Goal: Transaction & Acquisition: Purchase product/service

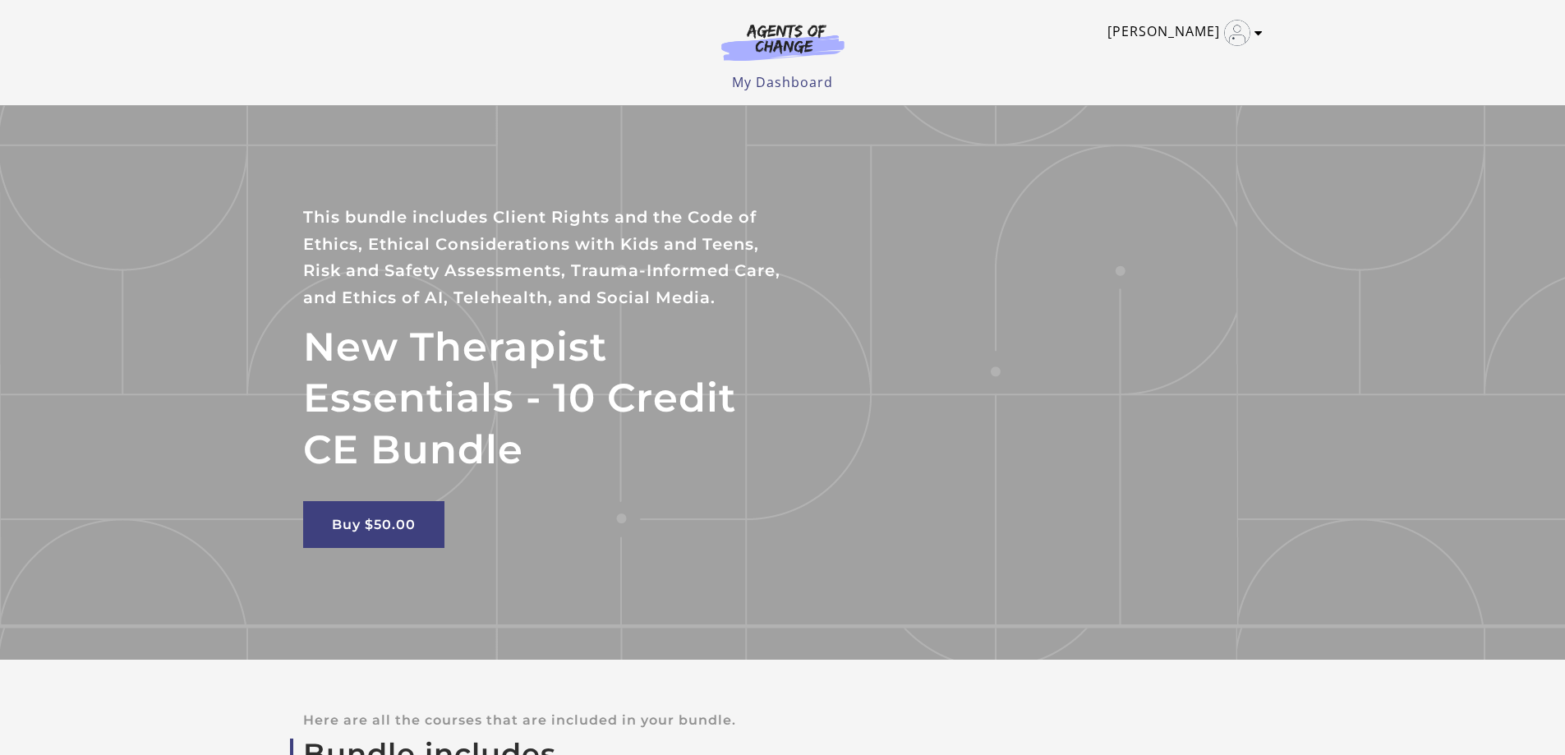
click at [1166, 29] on link "[PERSON_NAME]" at bounding box center [1181, 33] width 147 height 26
click at [1183, 55] on link "My Account" at bounding box center [1194, 60] width 145 height 28
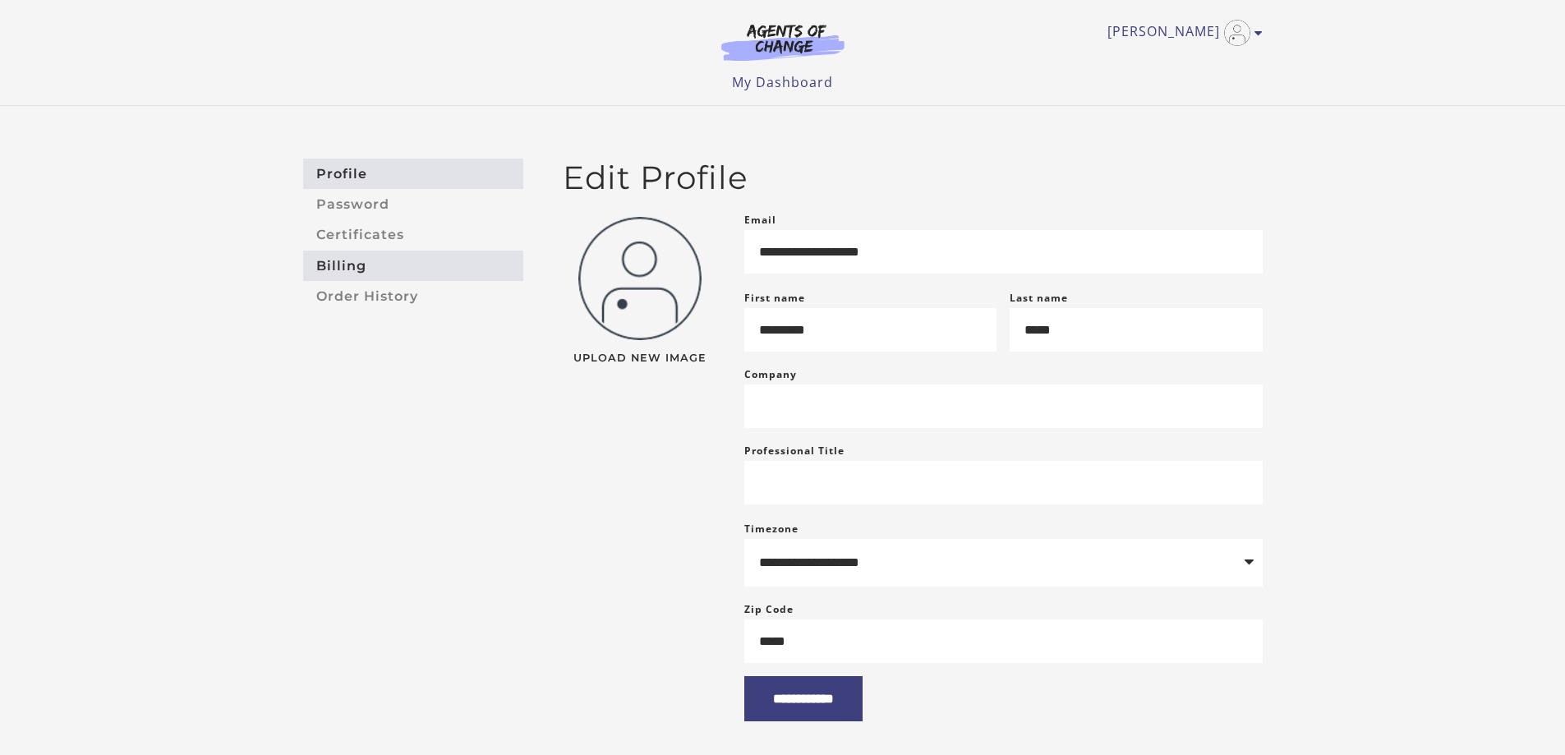
click at [343, 266] on link "Billing" at bounding box center [413, 266] width 220 height 30
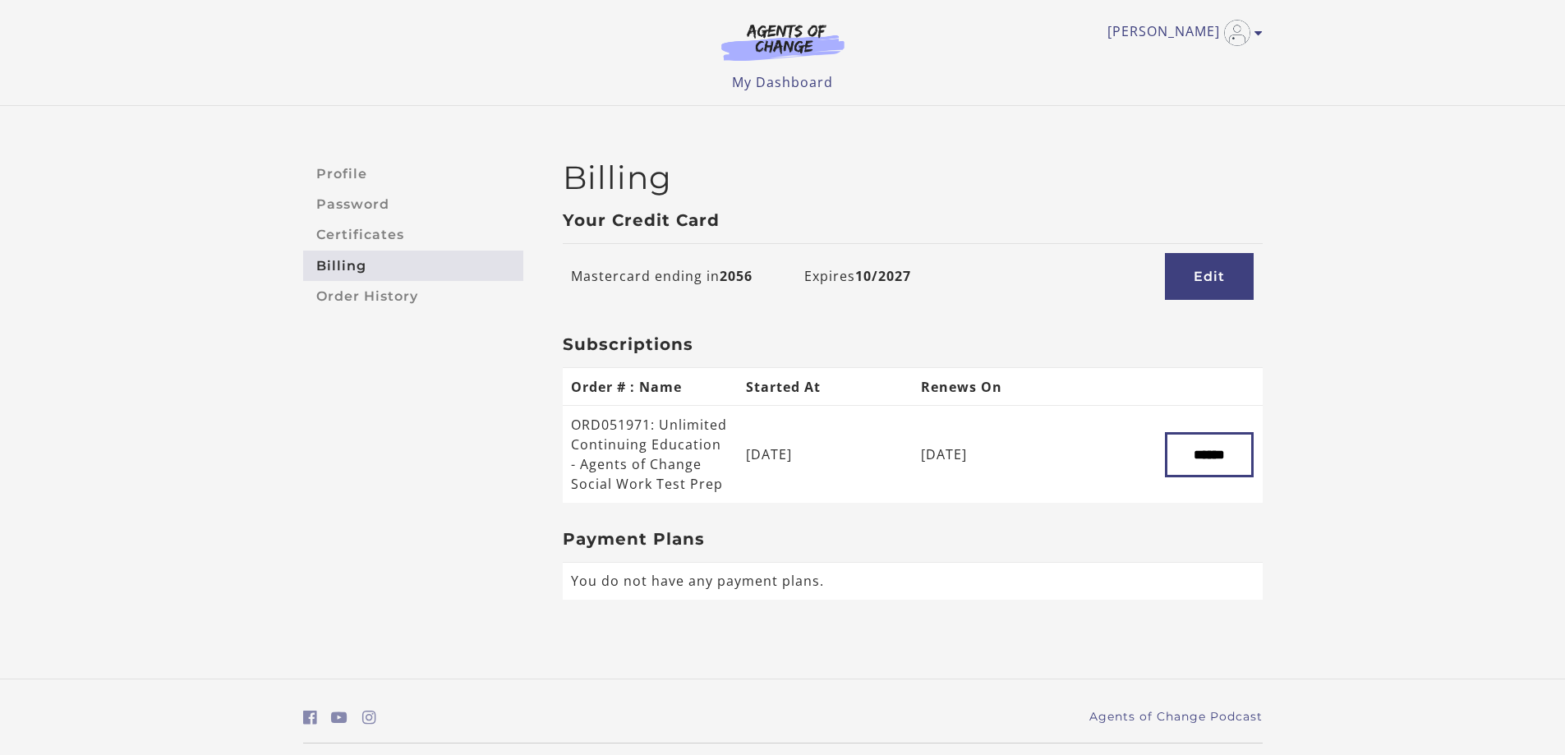
click at [684, 265] on td "Mastercard ending in 2056" at bounding box center [679, 275] width 233 height 65
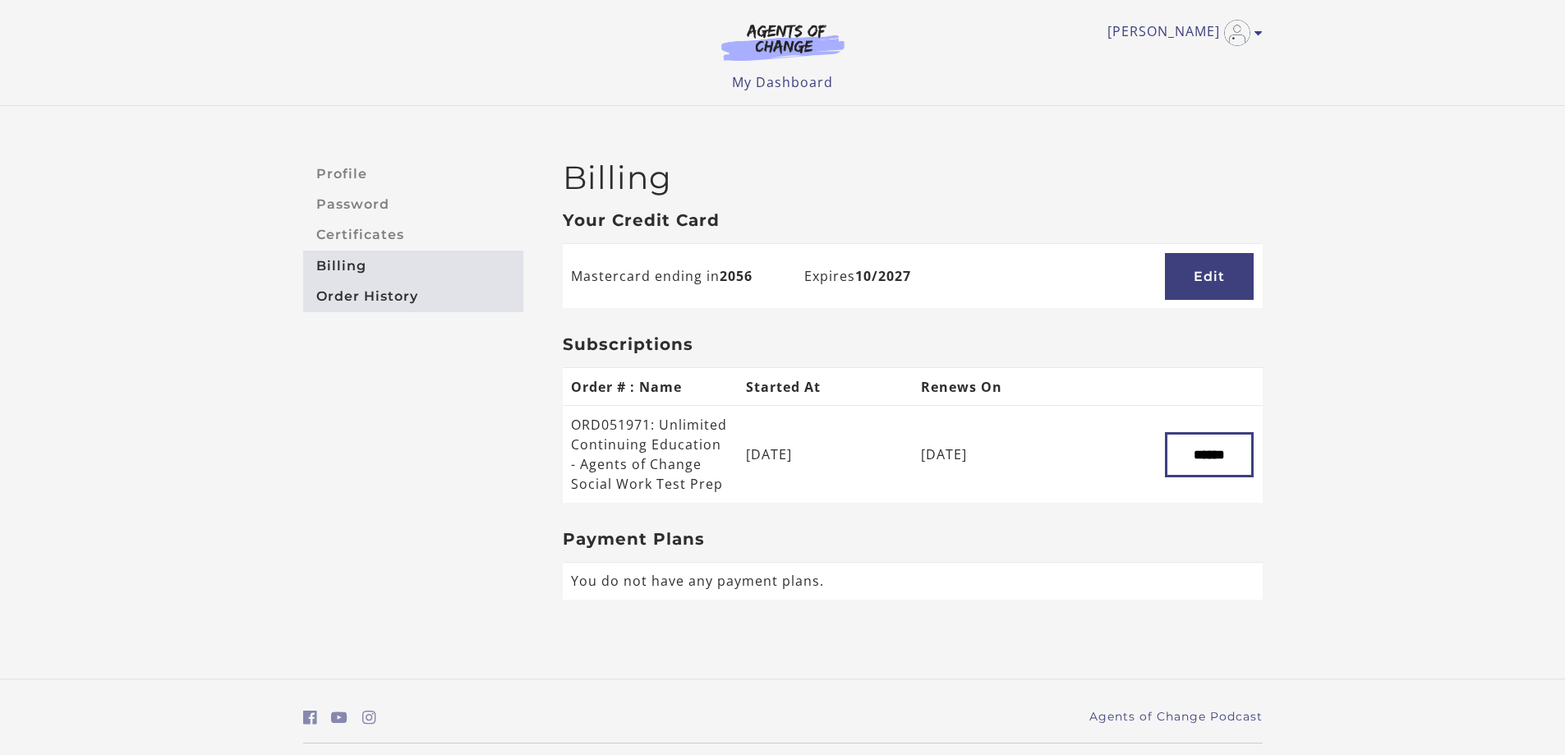
click at [403, 294] on link "Order History" at bounding box center [413, 296] width 220 height 30
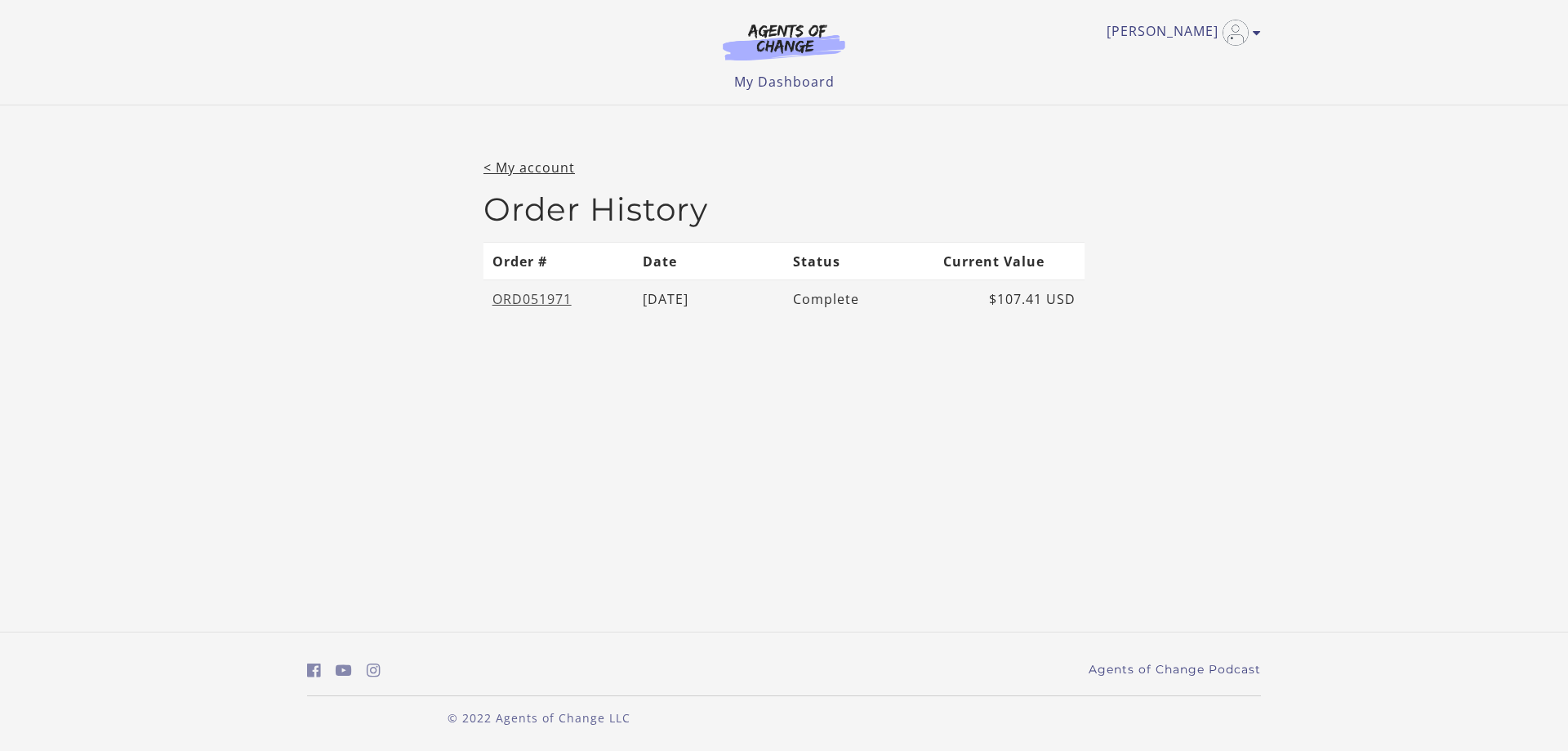
click at [556, 298] on link "ORD051971" at bounding box center [532, 299] width 80 height 18
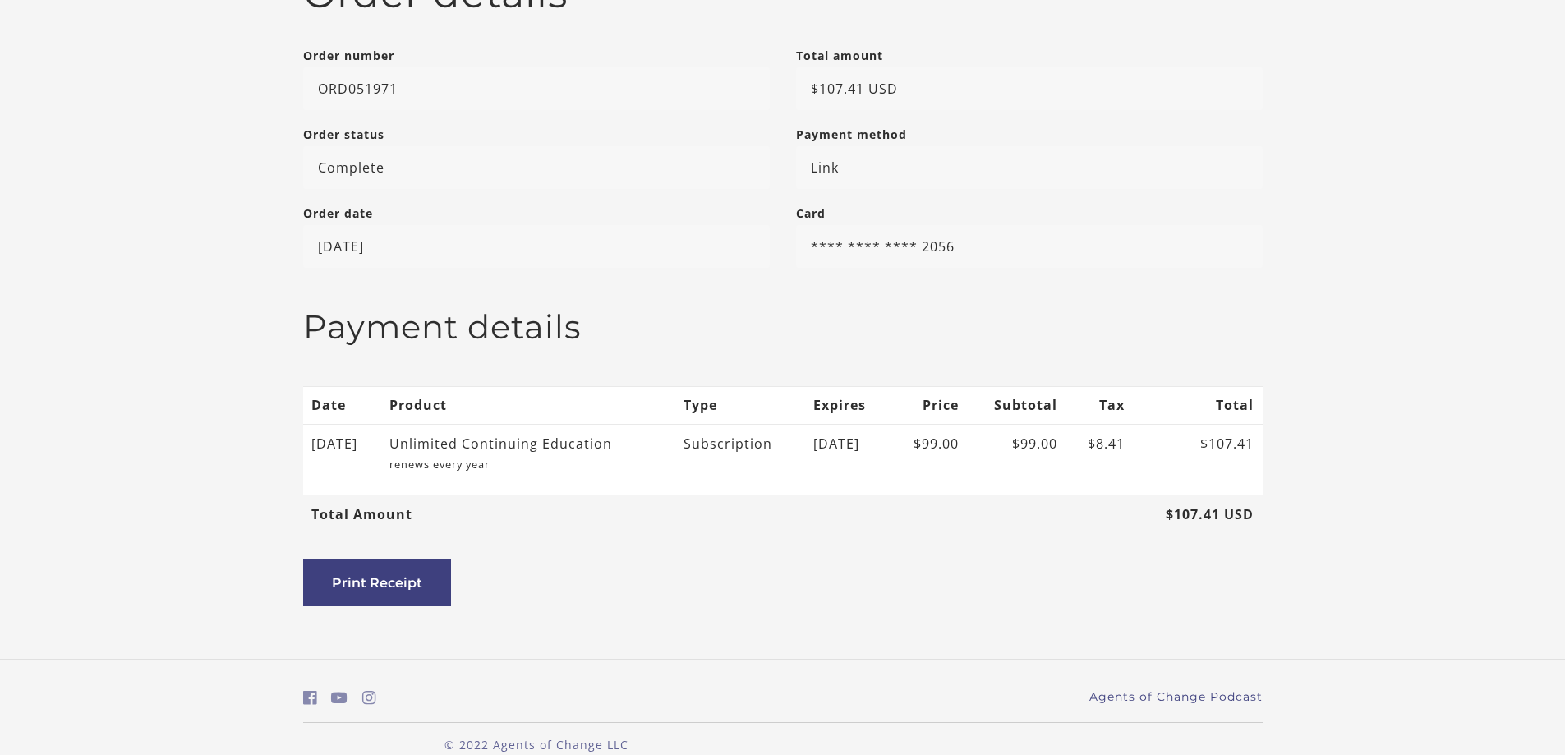
scroll to position [257, 0]
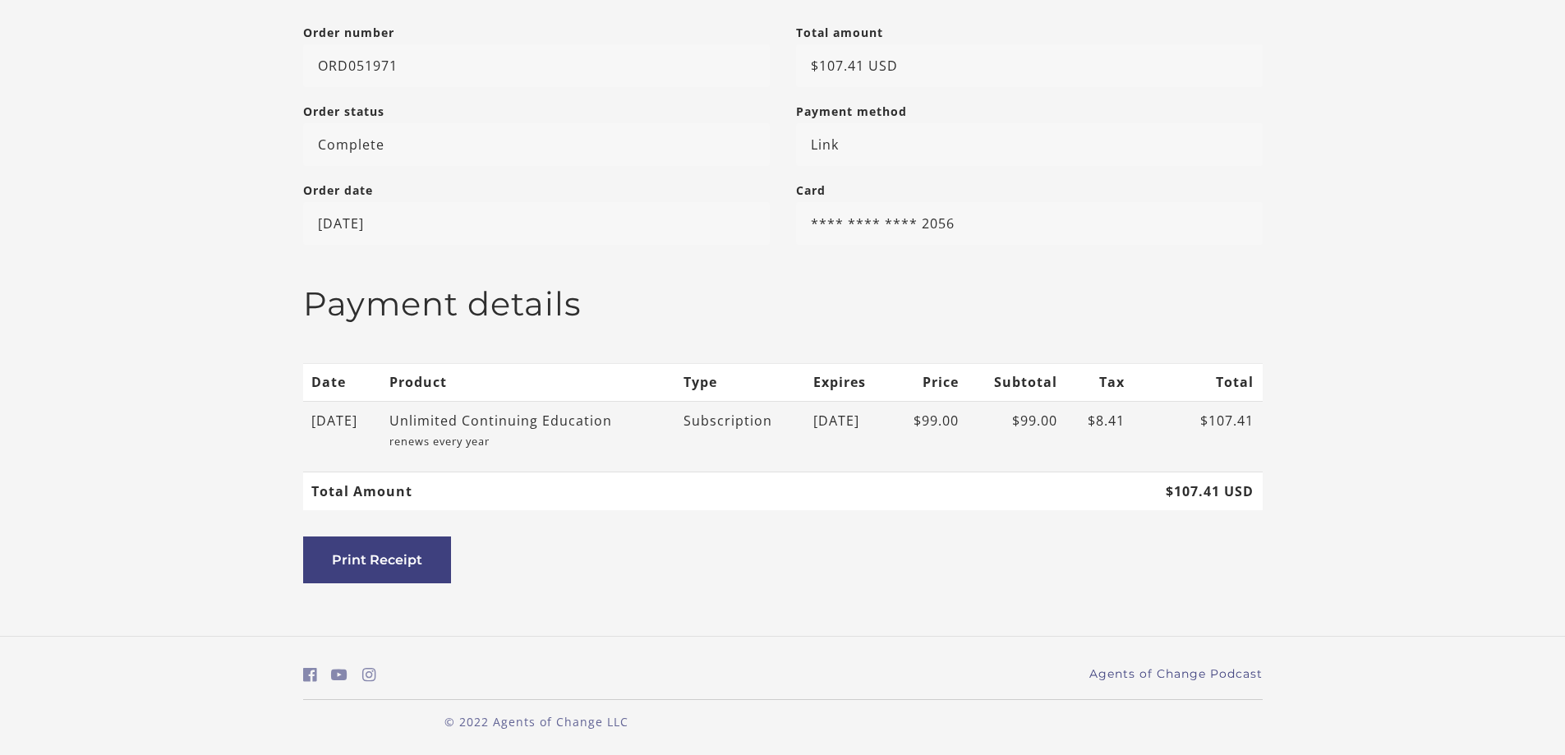
click at [549, 421] on div "Unlimited Continuing Education" at bounding box center [520, 421] width 263 height 20
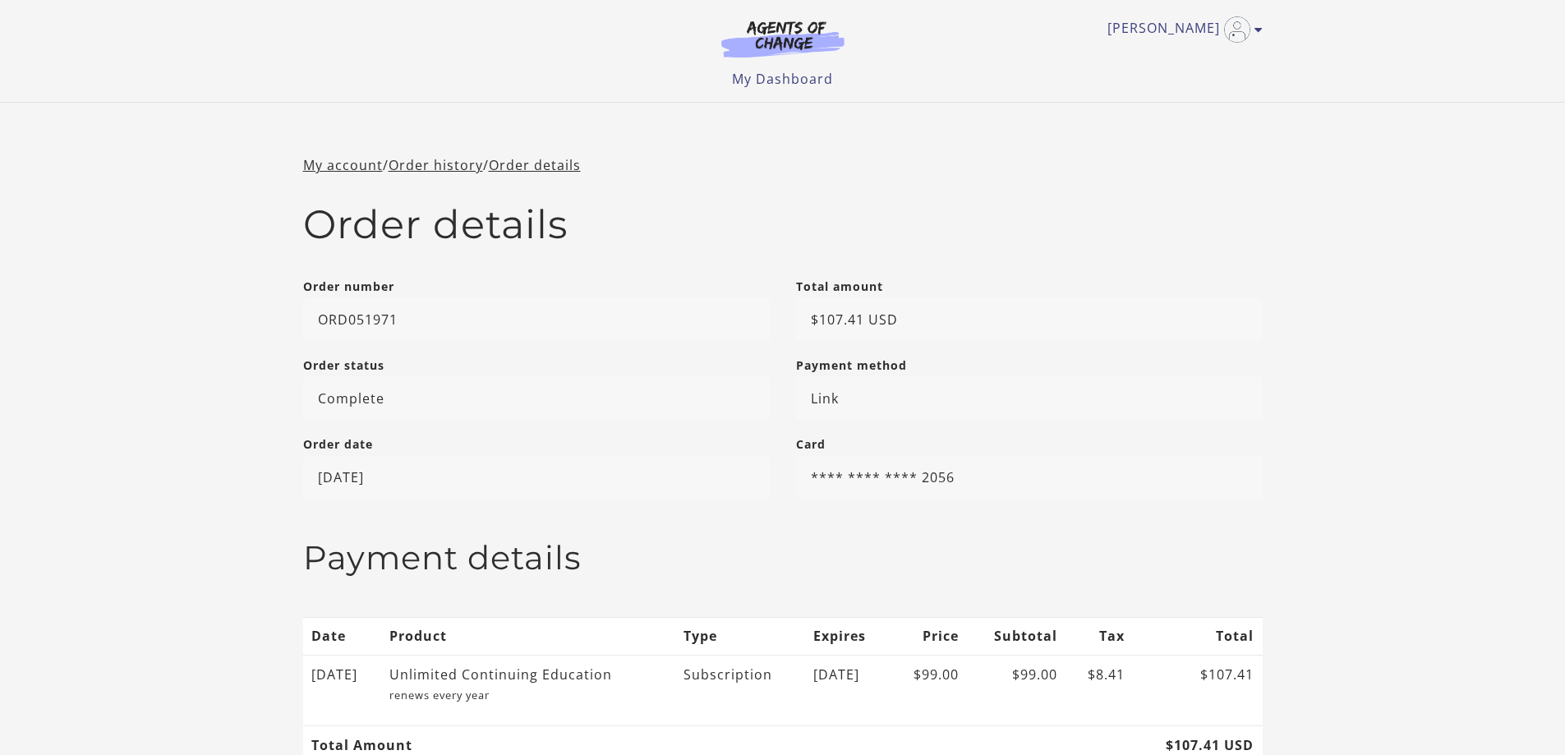
scroll to position [0, 0]
click at [339, 163] on link "My account" at bounding box center [343, 168] width 80 height 18
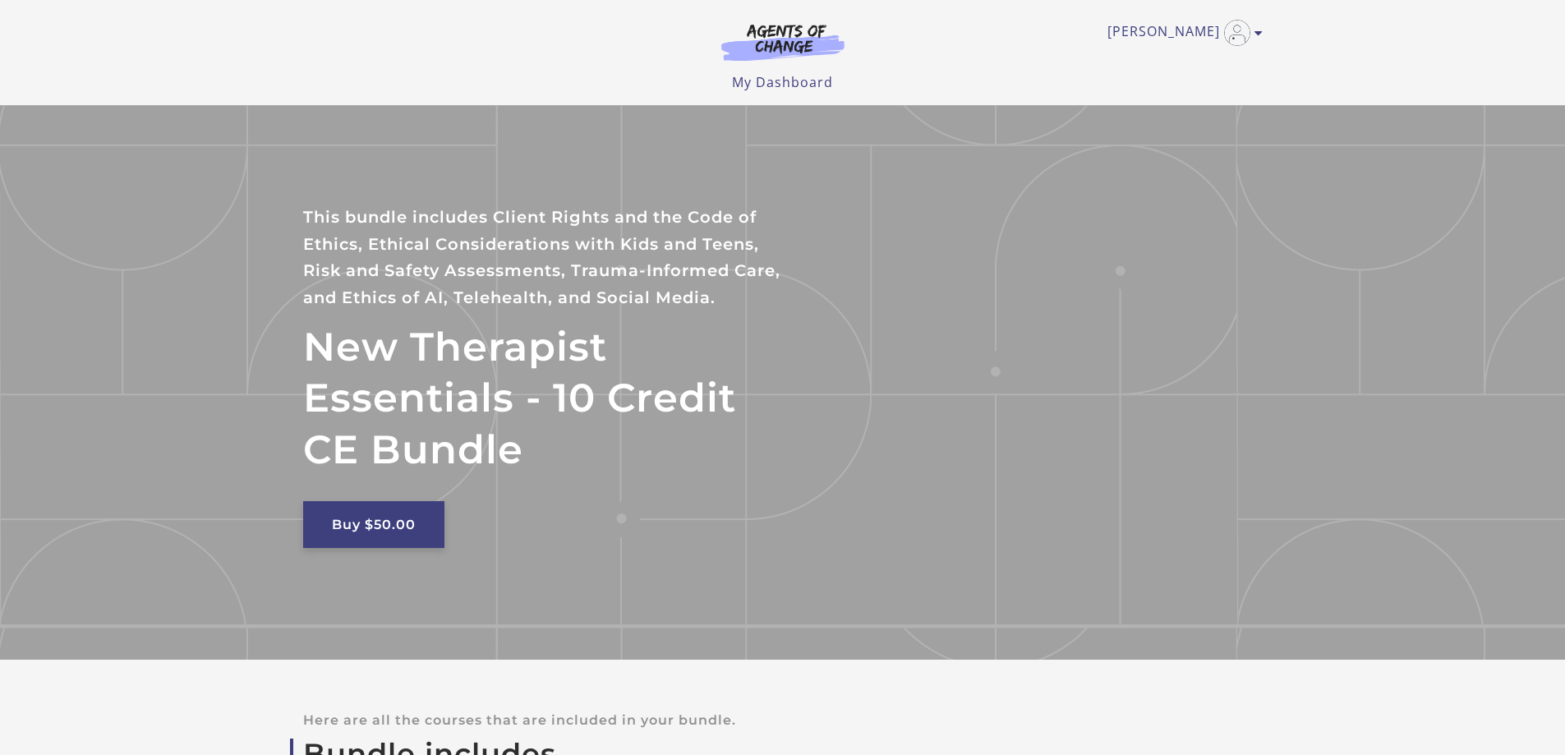
click at [355, 516] on link "Buy $50.00" at bounding box center [373, 524] width 141 height 47
